Goal: Transaction & Acquisition: Purchase product/service

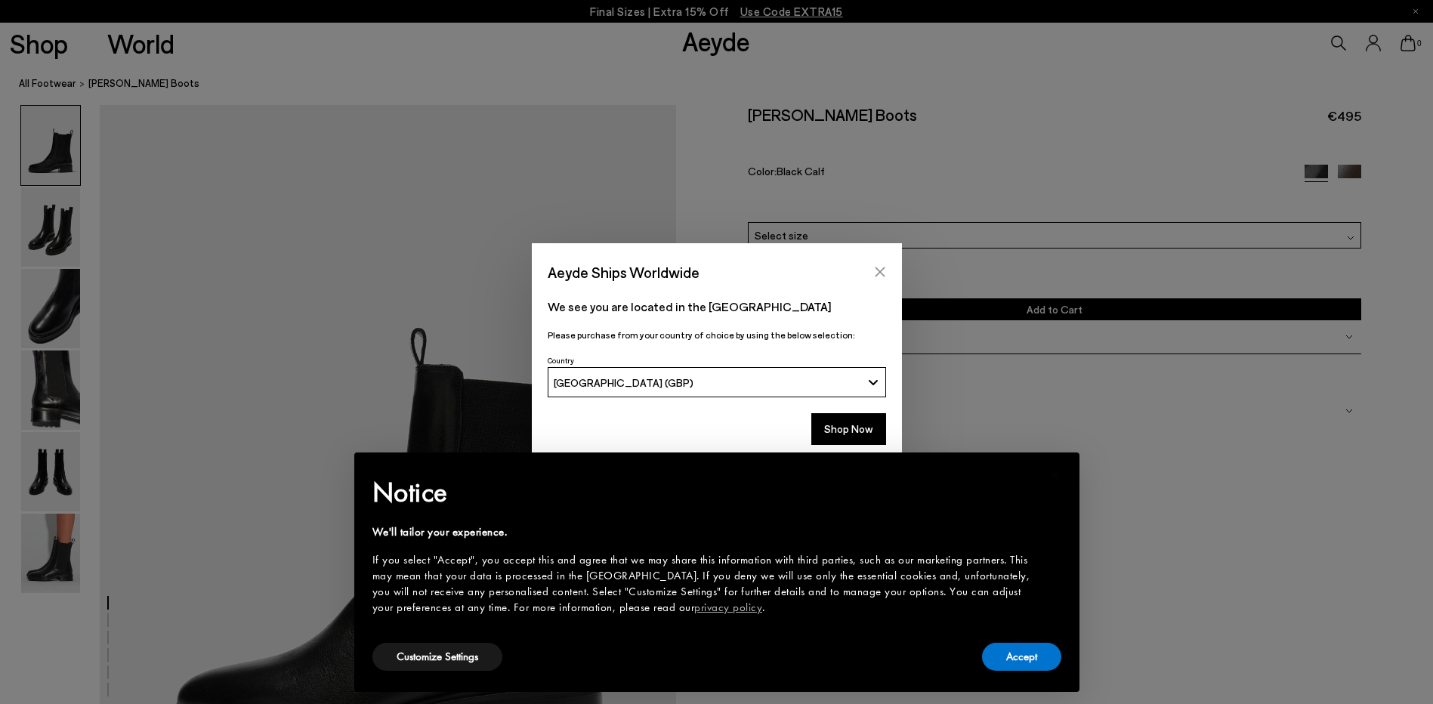
click at [882, 280] on button "Close" at bounding box center [880, 272] width 23 height 23
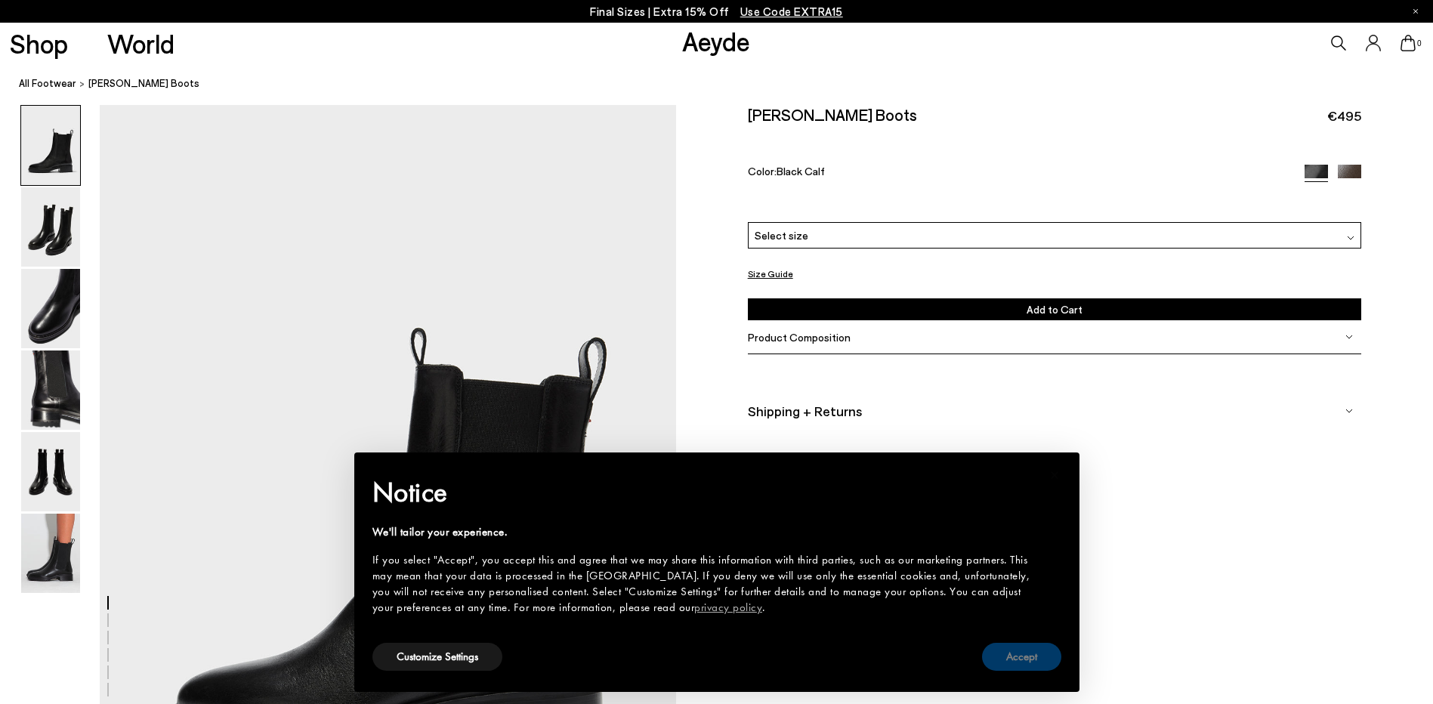
click at [1023, 663] on button "Accept" at bounding box center [1021, 657] width 79 height 28
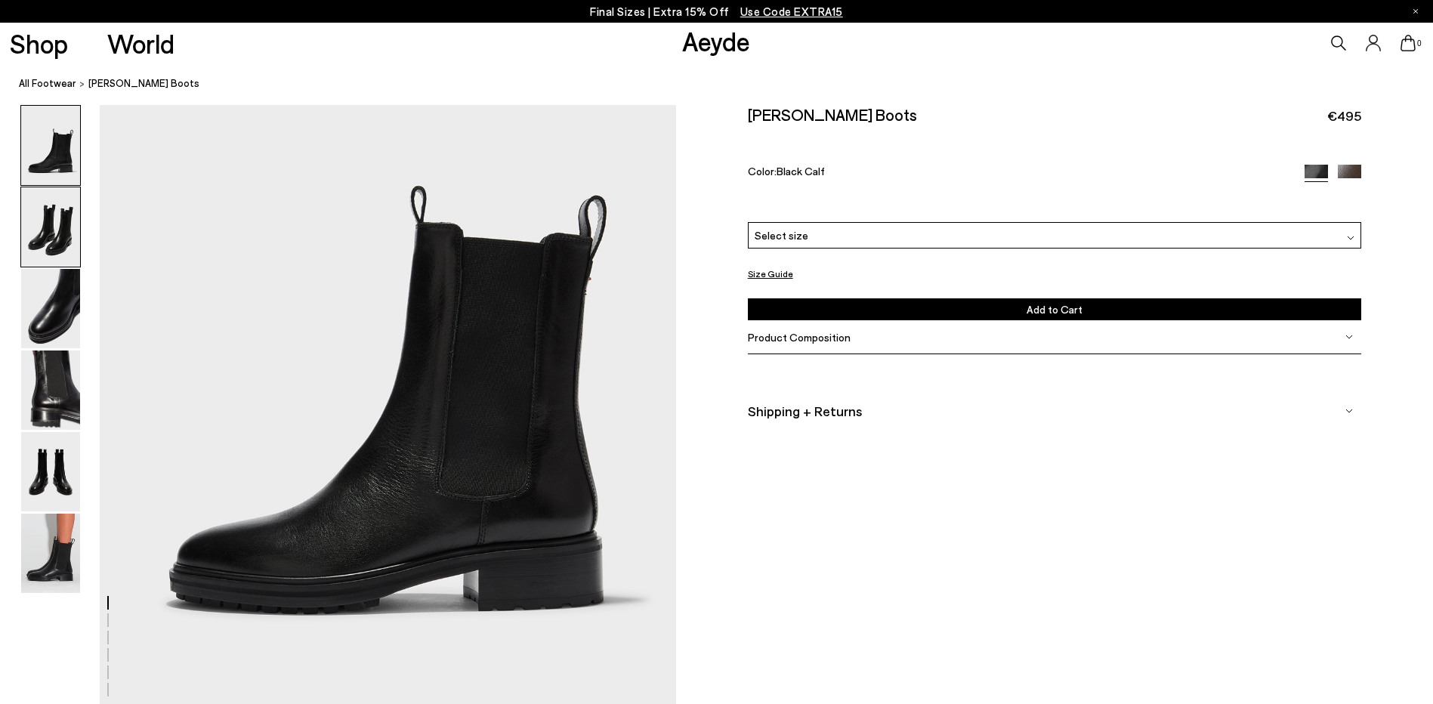
scroll to position [143, 0]
click at [32, 245] on img at bounding box center [50, 226] width 59 height 79
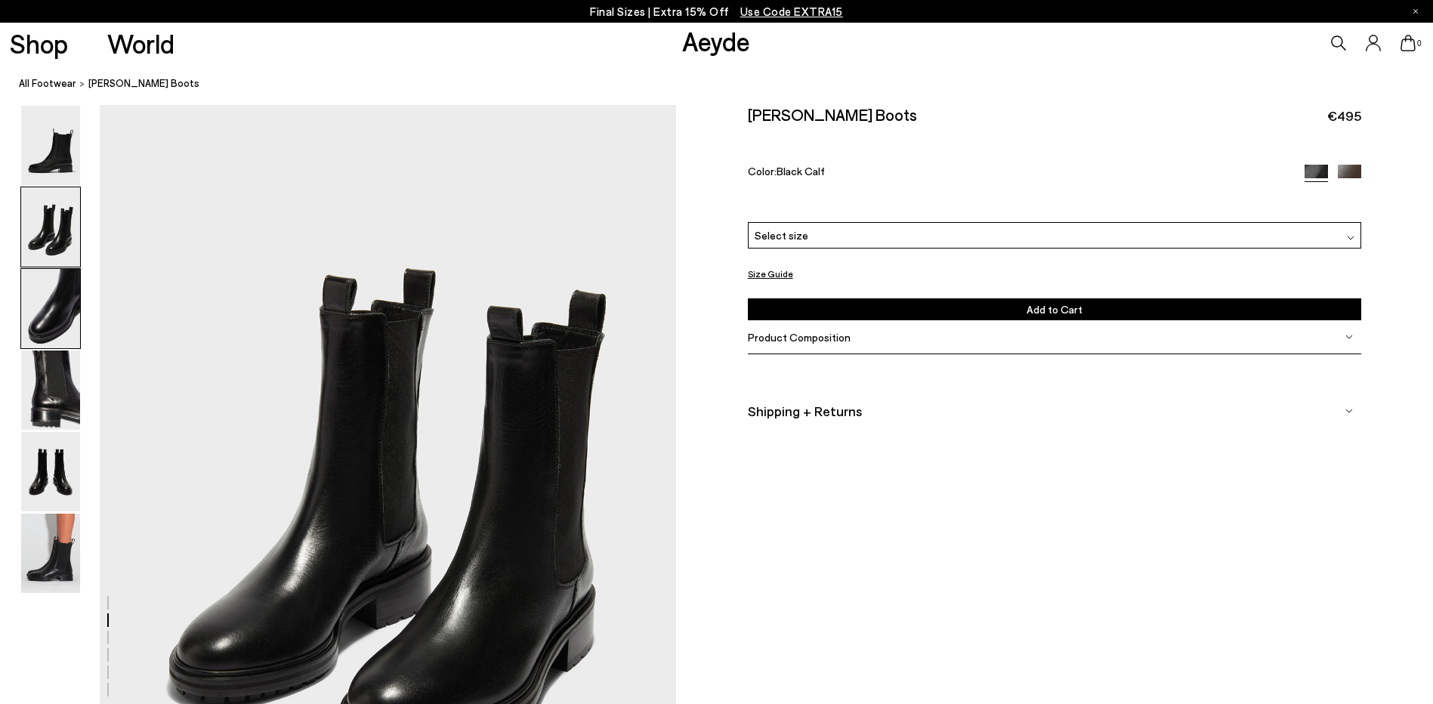
click at [36, 292] on img at bounding box center [50, 308] width 59 height 79
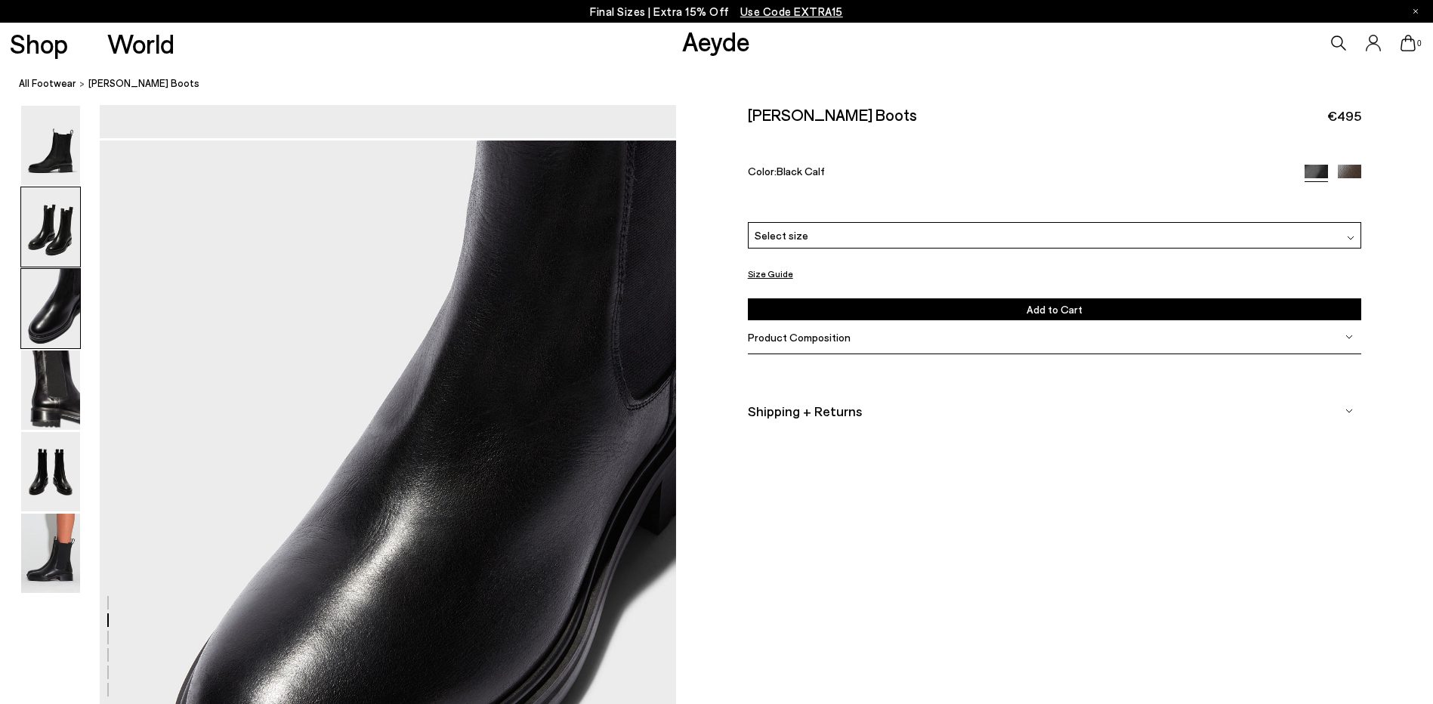
scroll to position [1543, 0]
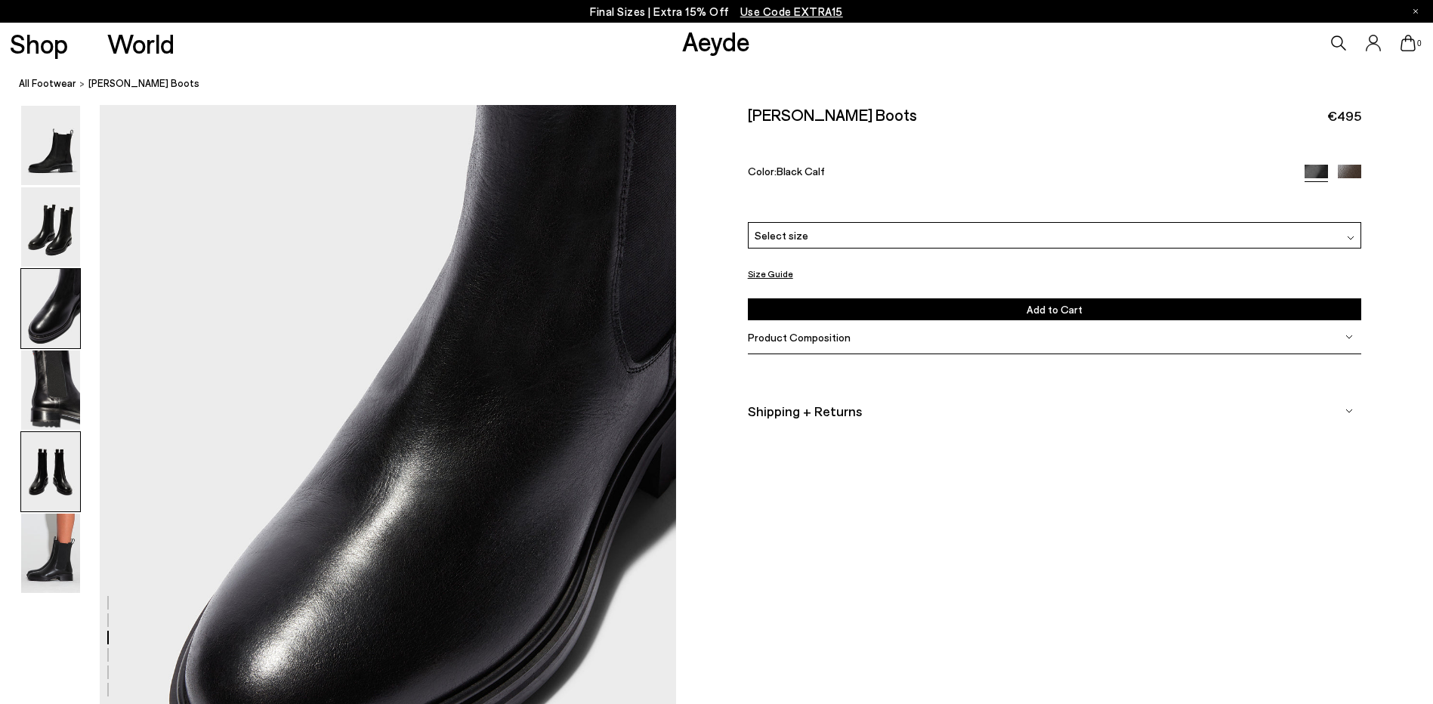
click at [42, 459] on img at bounding box center [50, 471] width 59 height 79
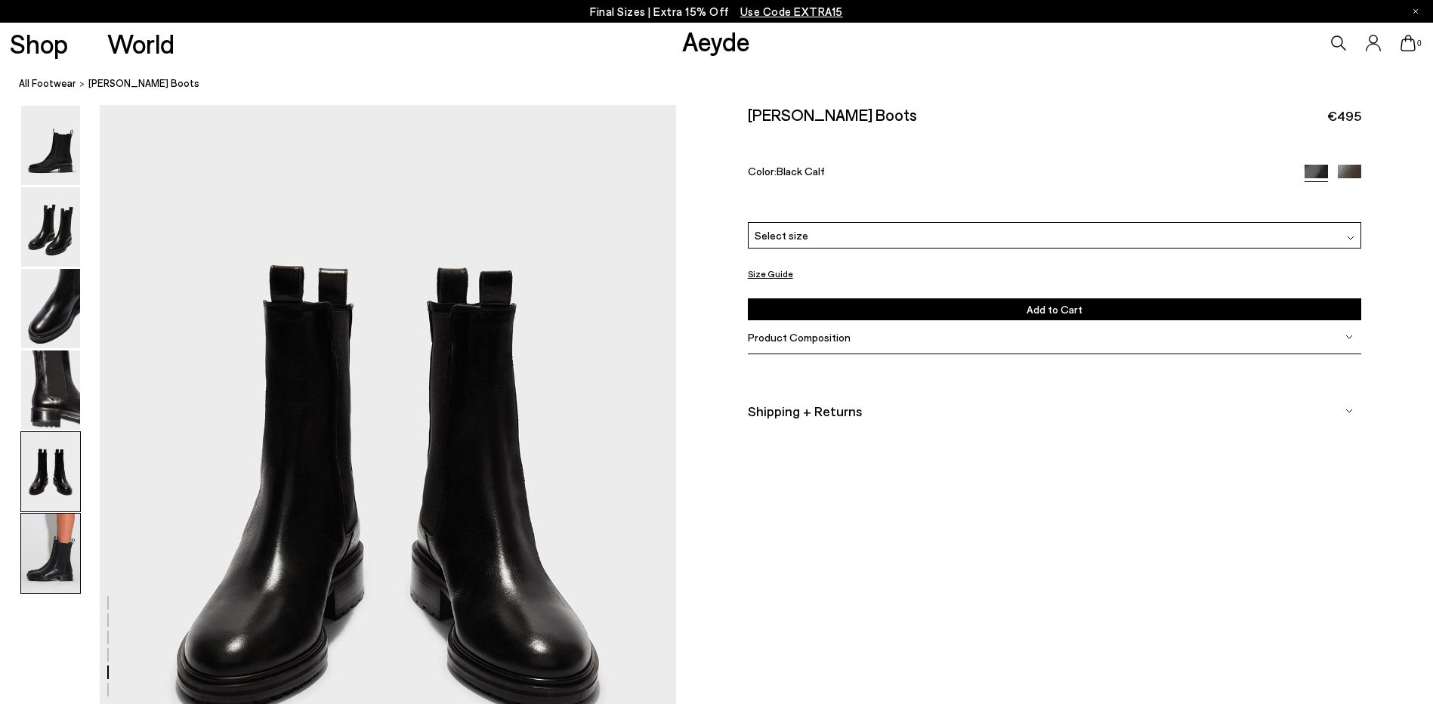
click at [48, 546] on img at bounding box center [50, 553] width 59 height 79
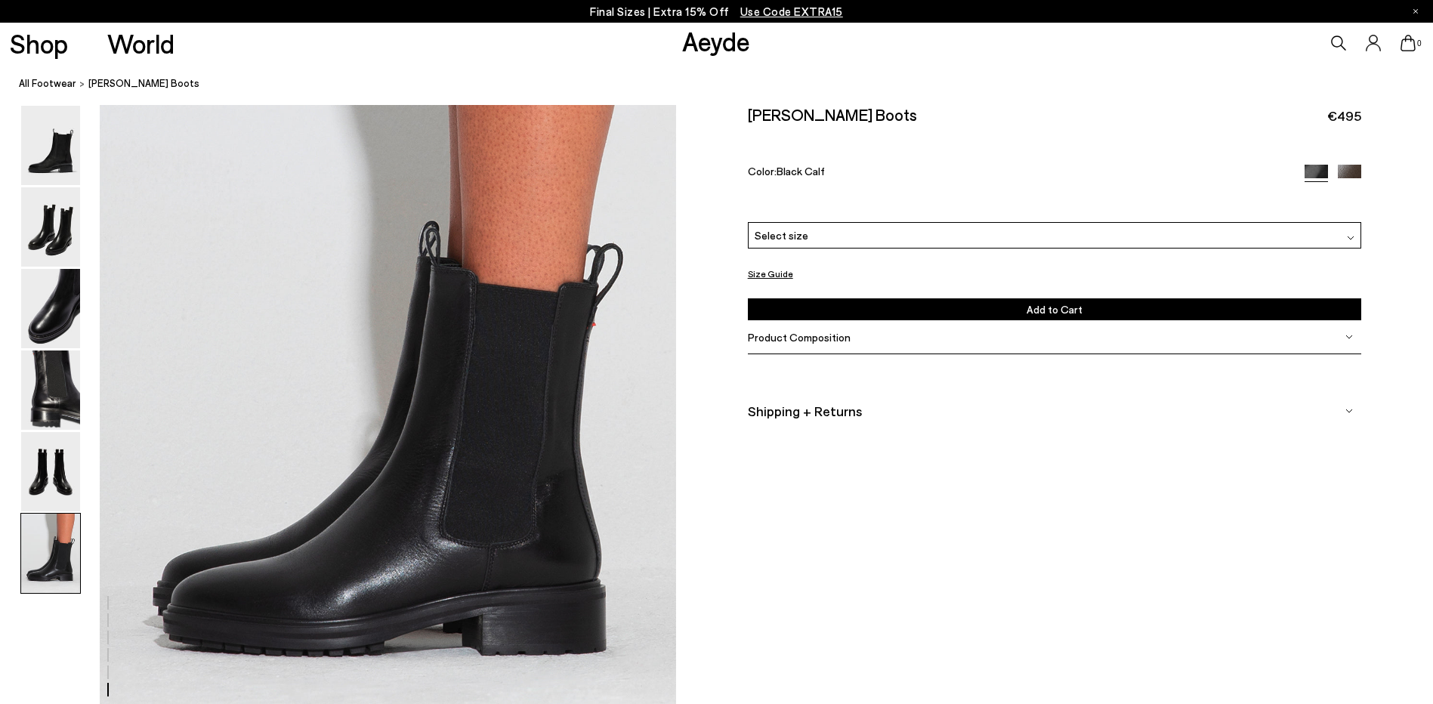
scroll to position [3958, 0]
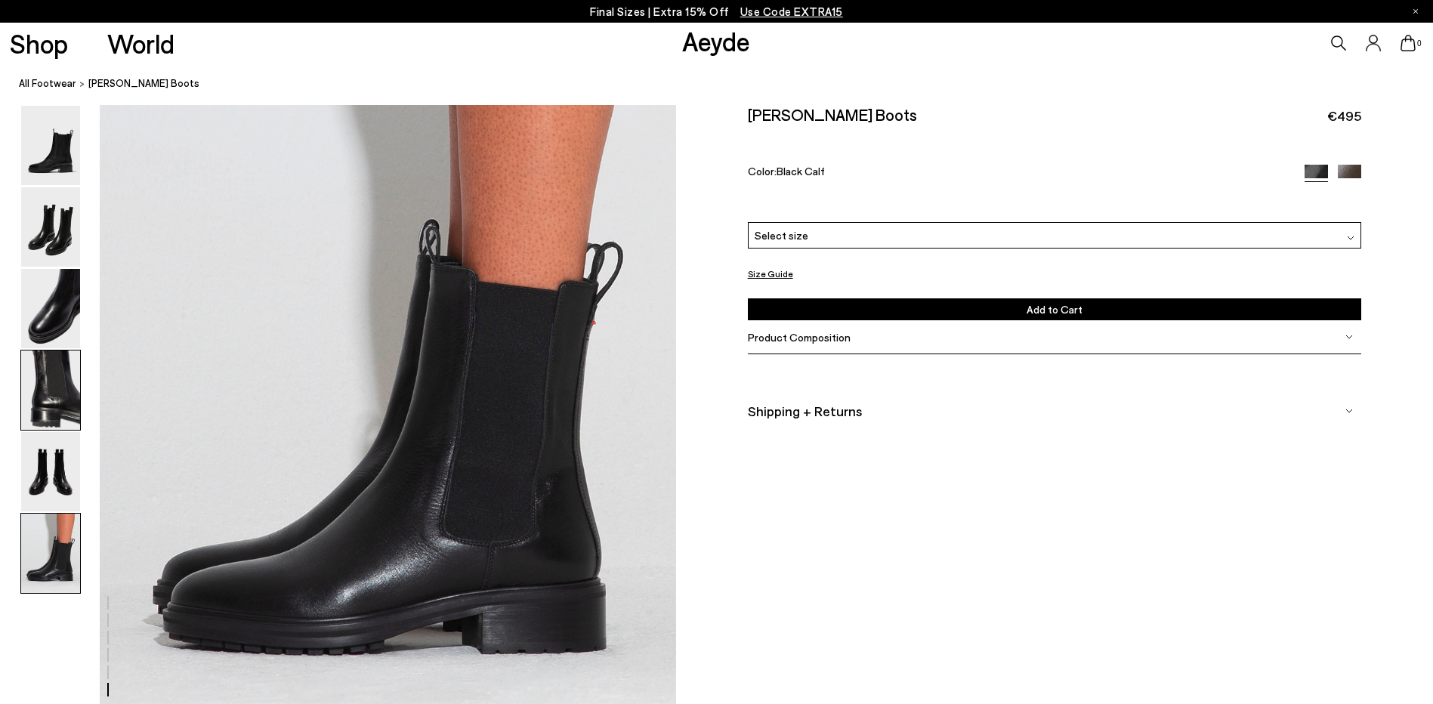
click at [60, 415] on img at bounding box center [50, 390] width 59 height 79
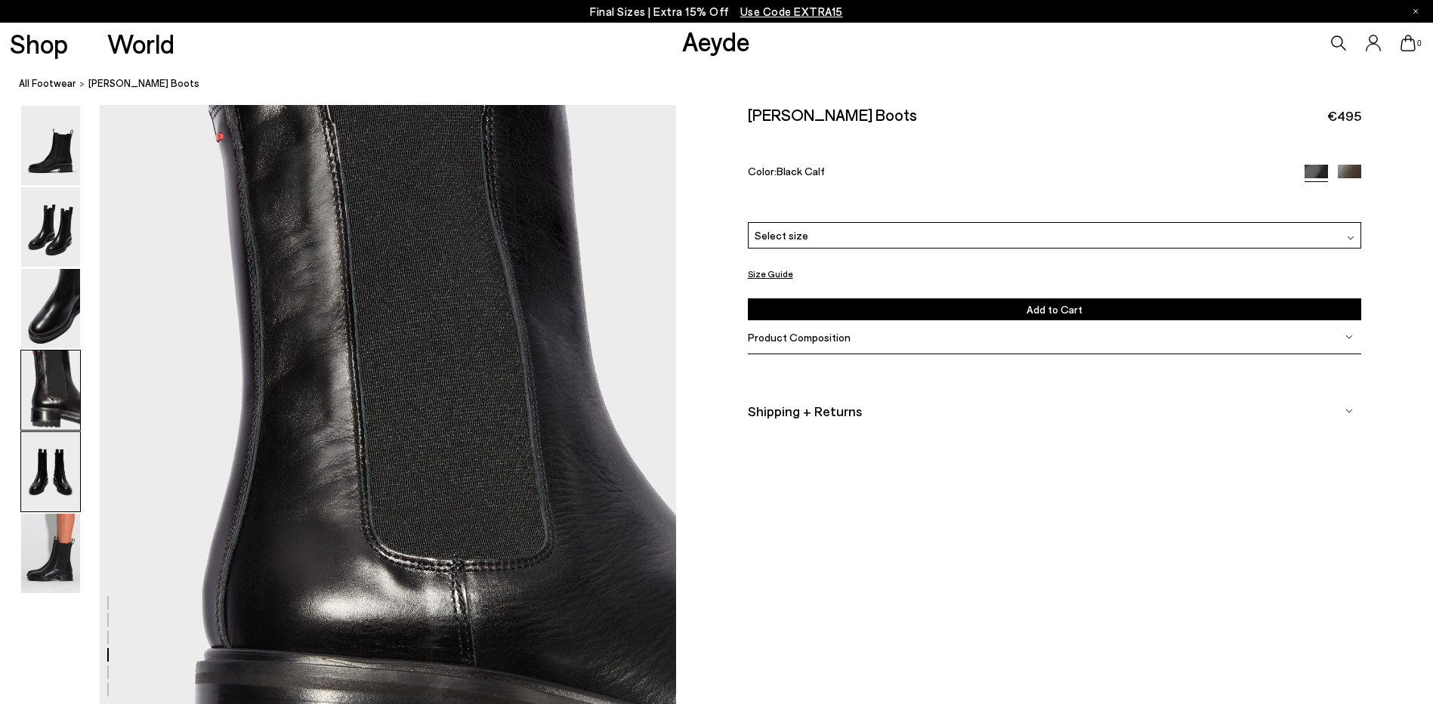
click at [43, 481] on img at bounding box center [50, 471] width 59 height 79
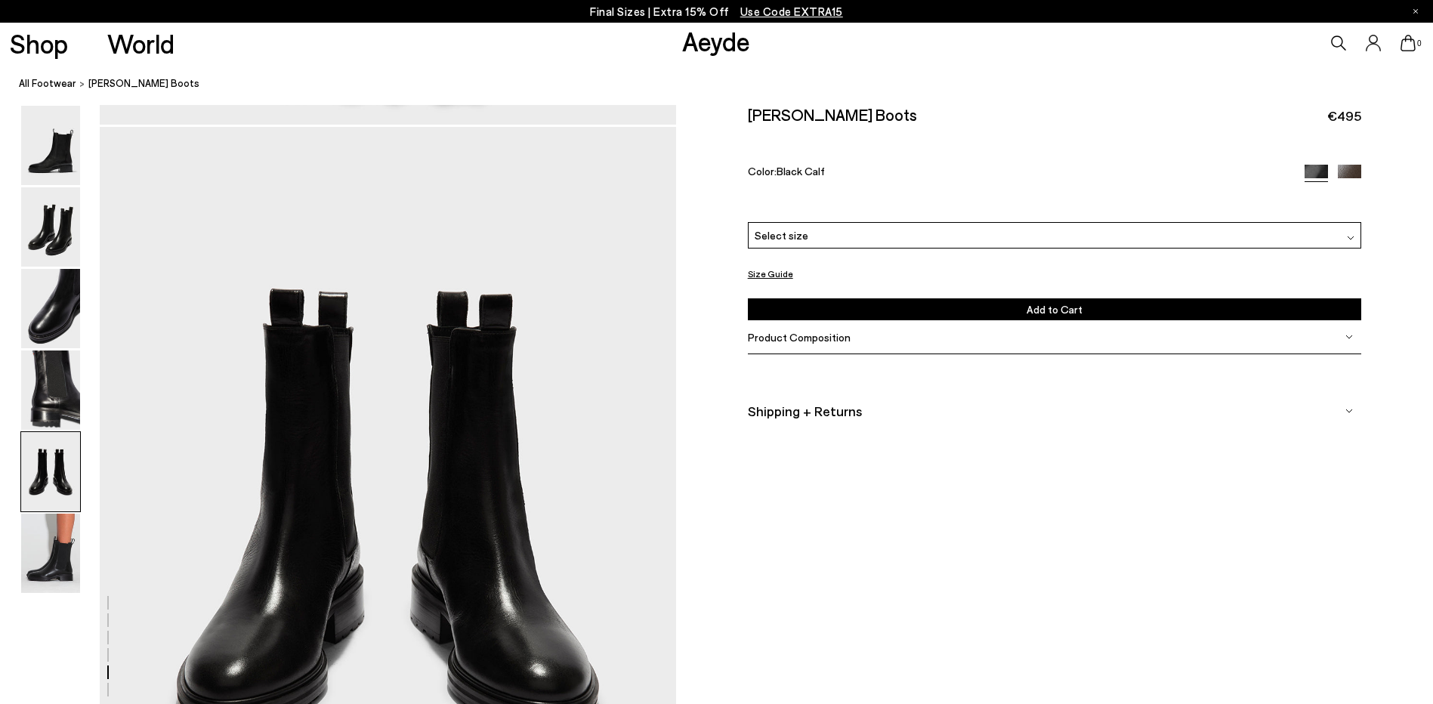
scroll to position [3084, 0]
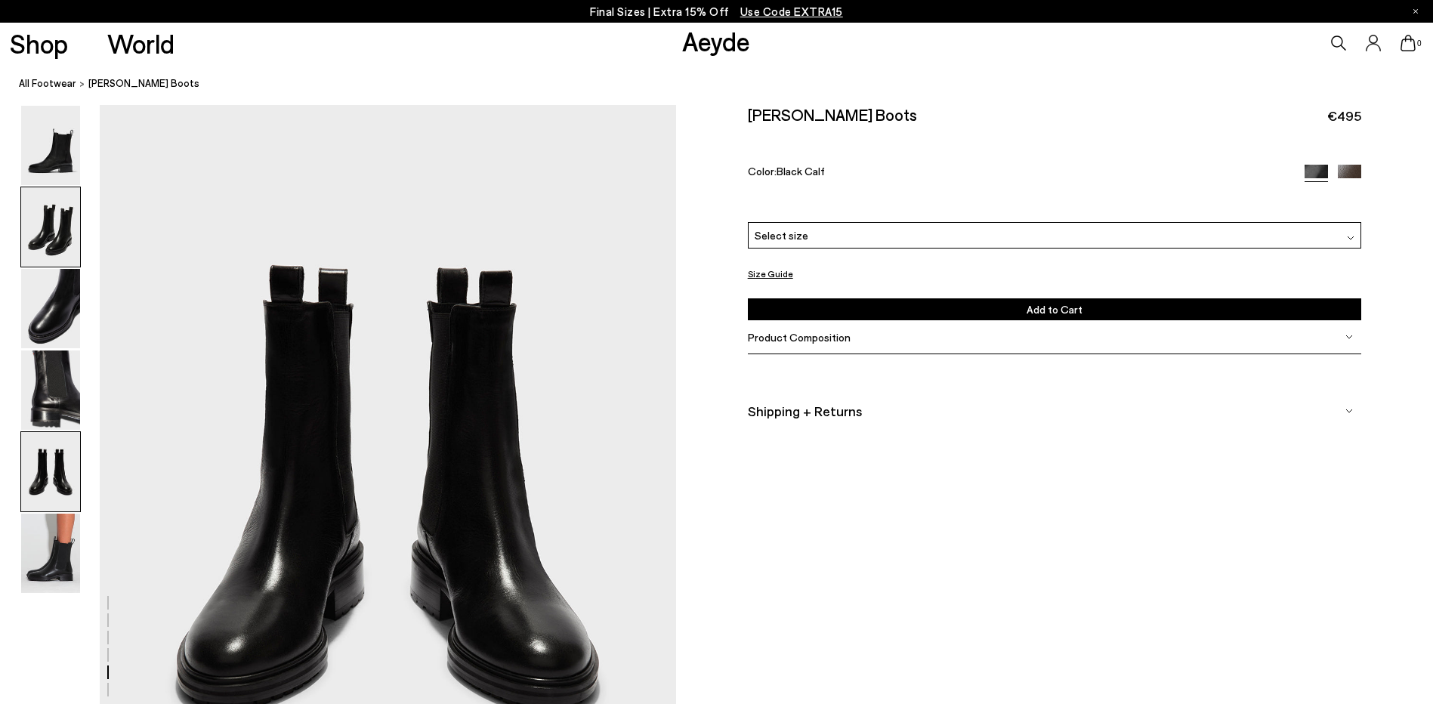
click at [54, 218] on img at bounding box center [50, 226] width 59 height 79
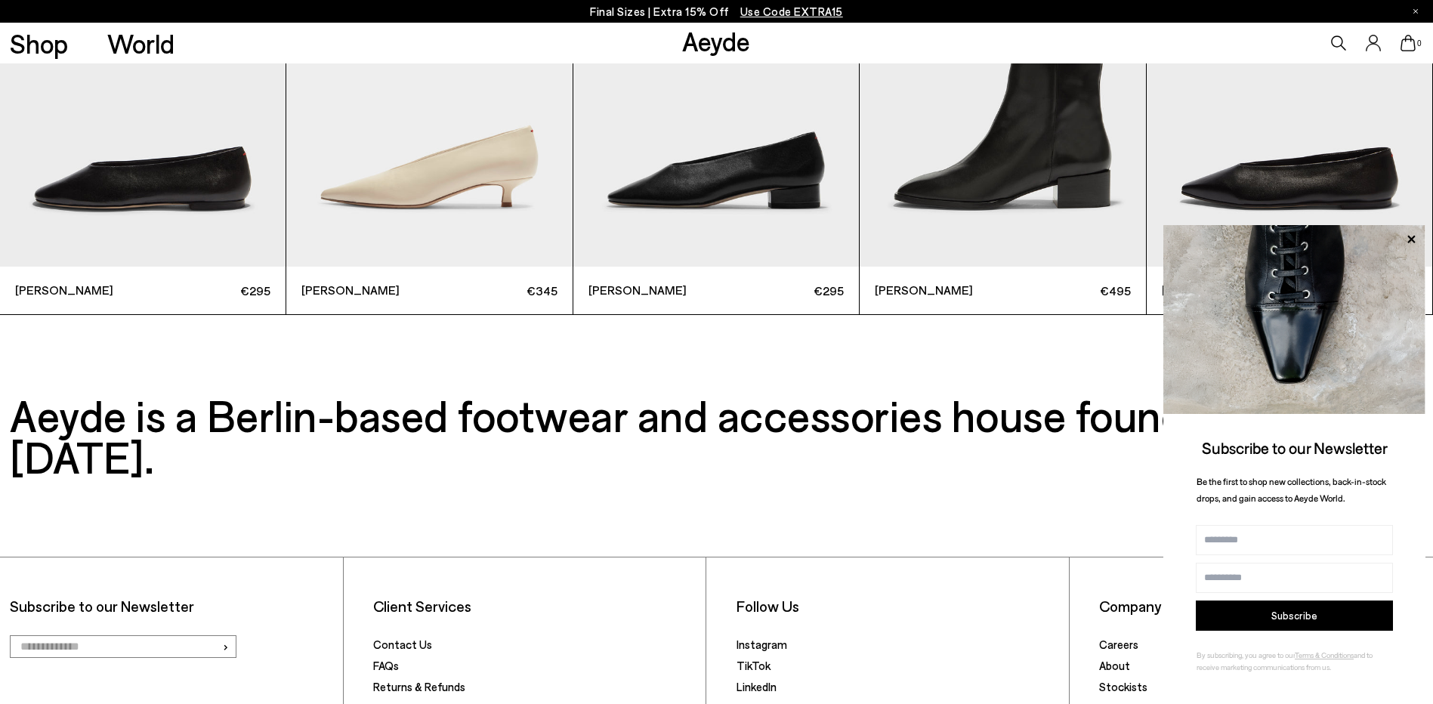
scroll to position [4983, 0]
